Goal: Information Seeking & Learning: Check status

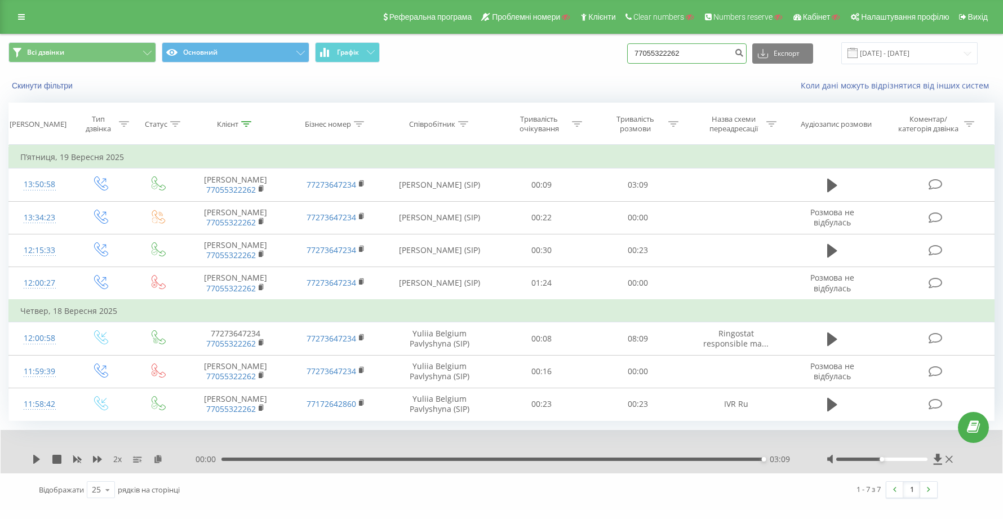
click at [733, 50] on input "77055322262" at bounding box center [686, 53] width 119 height 20
type input "7"
paste input "380674912655"
type input "380674912655"
